Goal: Information Seeking & Learning: Learn about a topic

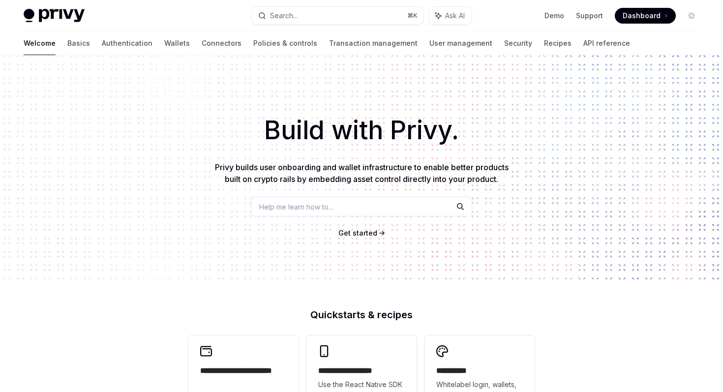
click at [283, 212] on span "Help me learn how to…" at bounding box center [296, 207] width 75 height 10
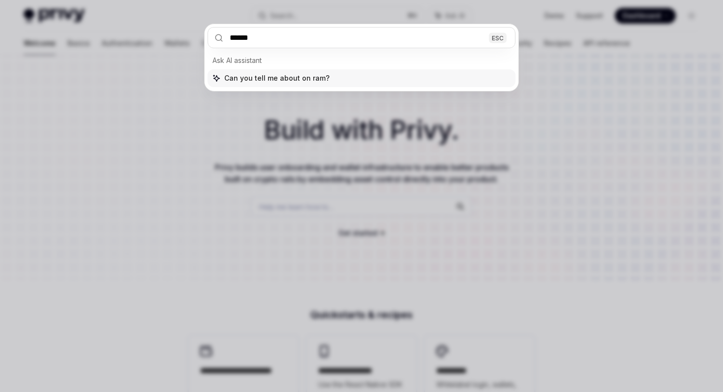
type input "*******"
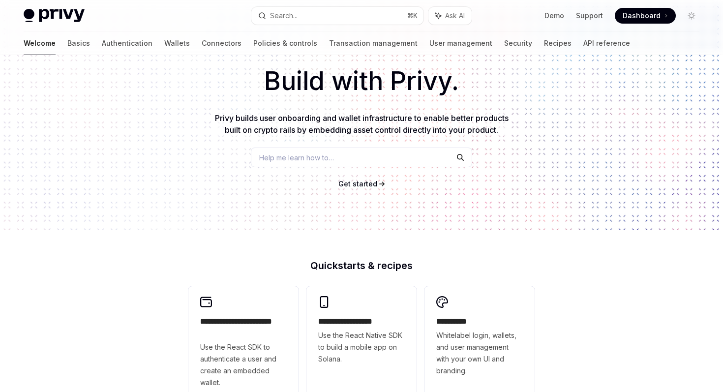
scroll to position [712, 0]
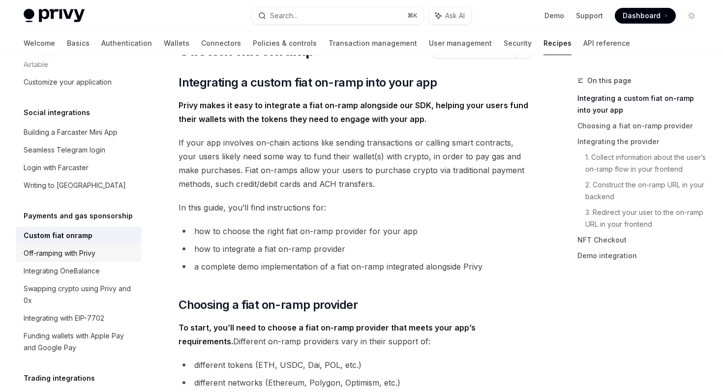
click at [93, 247] on div "Off-ramping with Privy" at bounding box center [60, 253] width 72 height 12
type textarea "*"
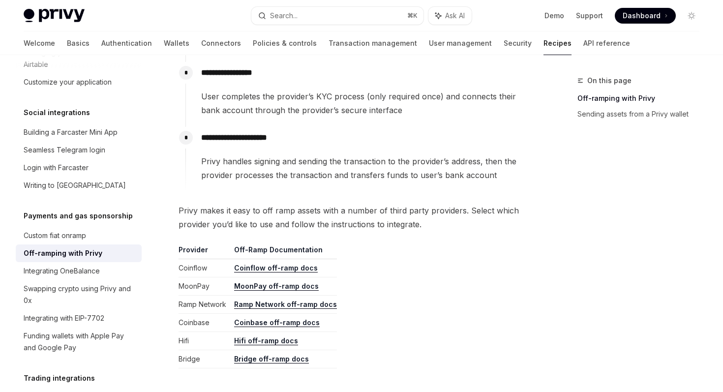
scroll to position [345, 0]
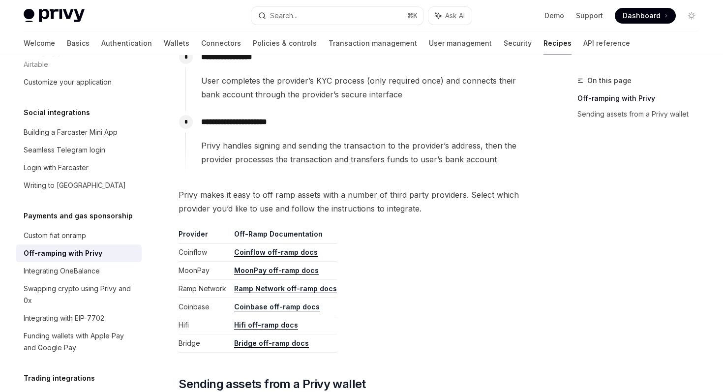
click at [248, 255] on link "Coinflow off-ramp docs" at bounding box center [276, 252] width 84 height 9
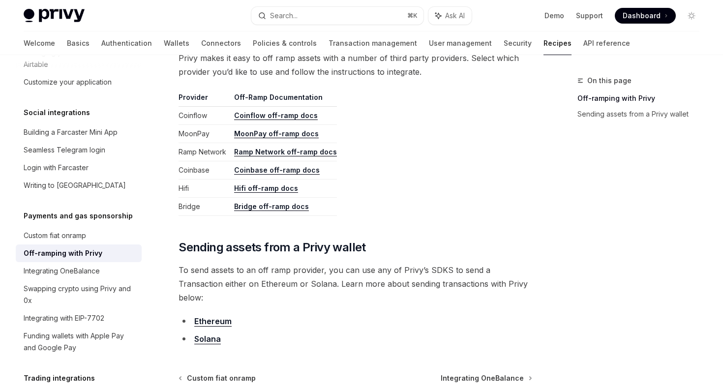
scroll to position [485, 0]
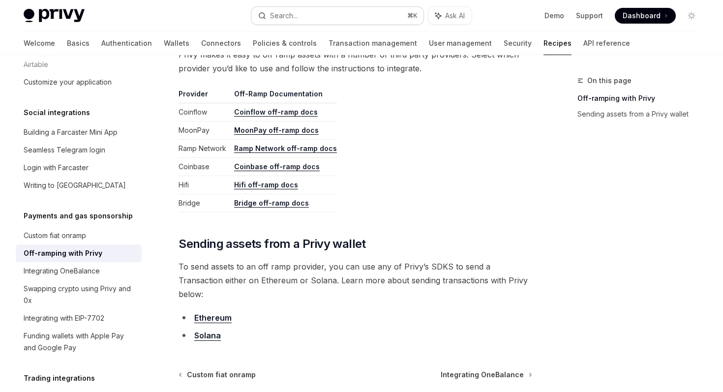
click at [297, 7] on button "Search... ⌘ K" at bounding box center [337, 16] width 172 height 18
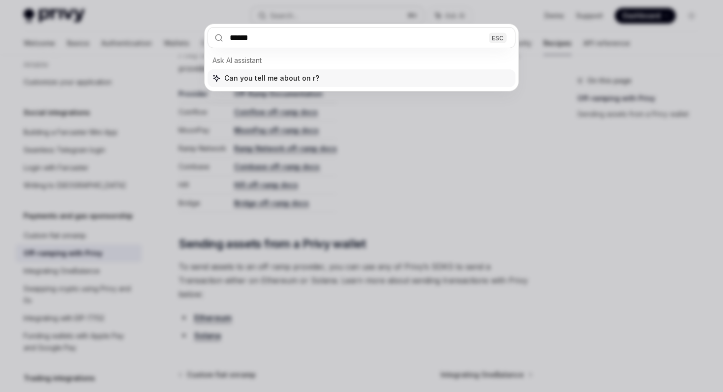
type input "*******"
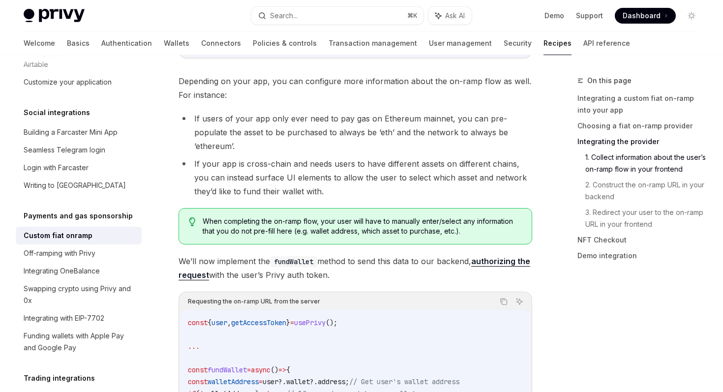
scroll to position [1244, 0]
click at [71, 141] on link "Seamless Telegram login" at bounding box center [79, 150] width 126 height 18
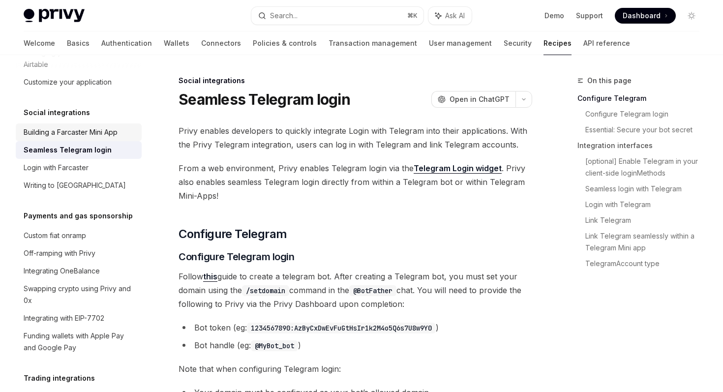
click at [82, 126] on div "Building a Farcaster Mini App" at bounding box center [71, 132] width 94 height 12
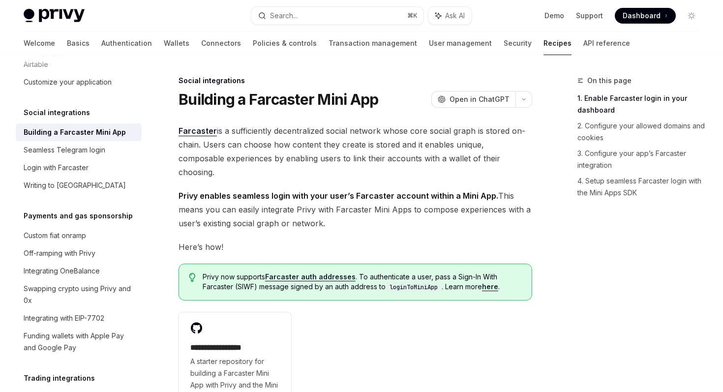
type textarea "*"
